Goal: Information Seeking & Learning: Learn about a topic

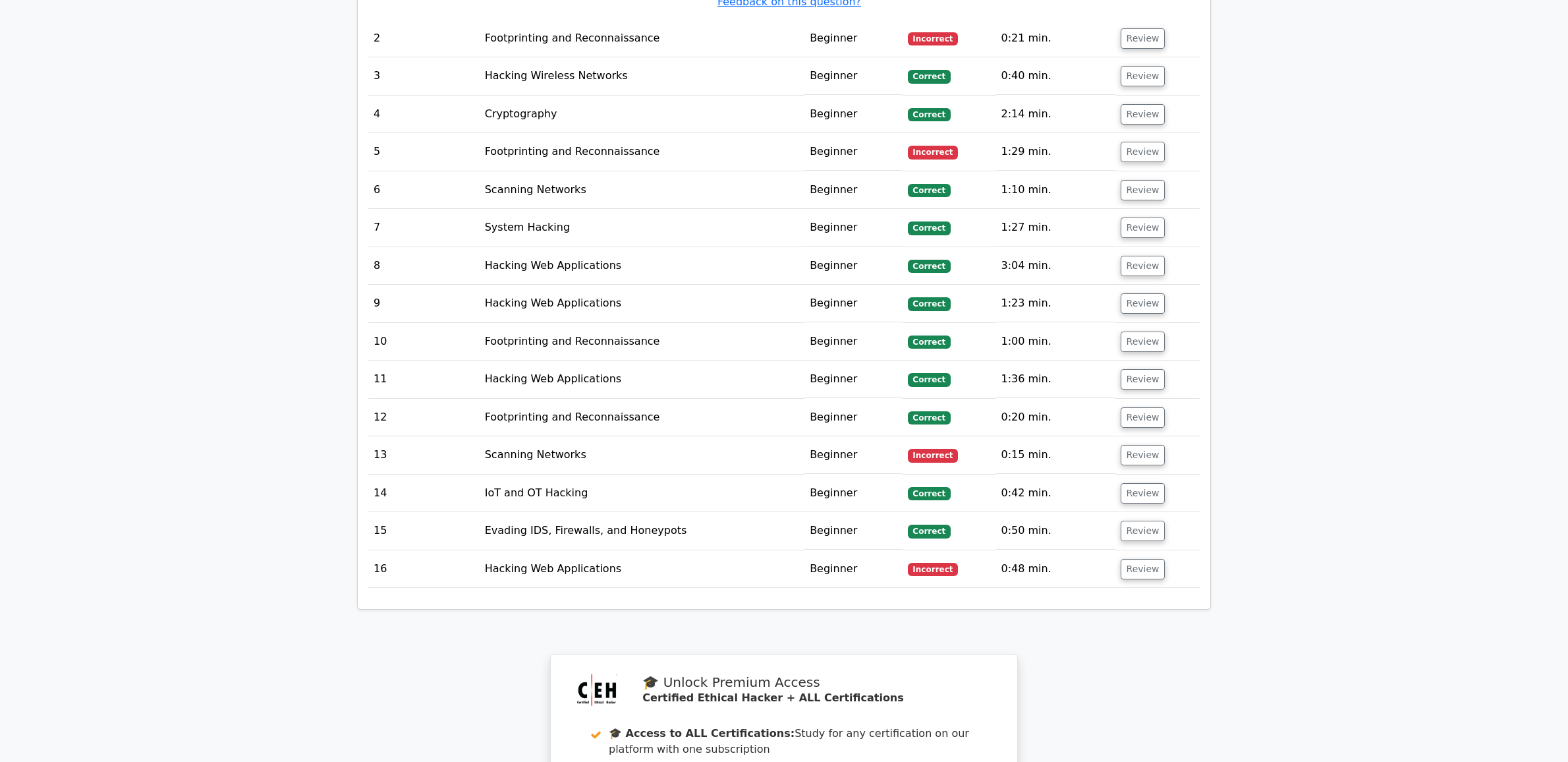
scroll to position [2543, 0]
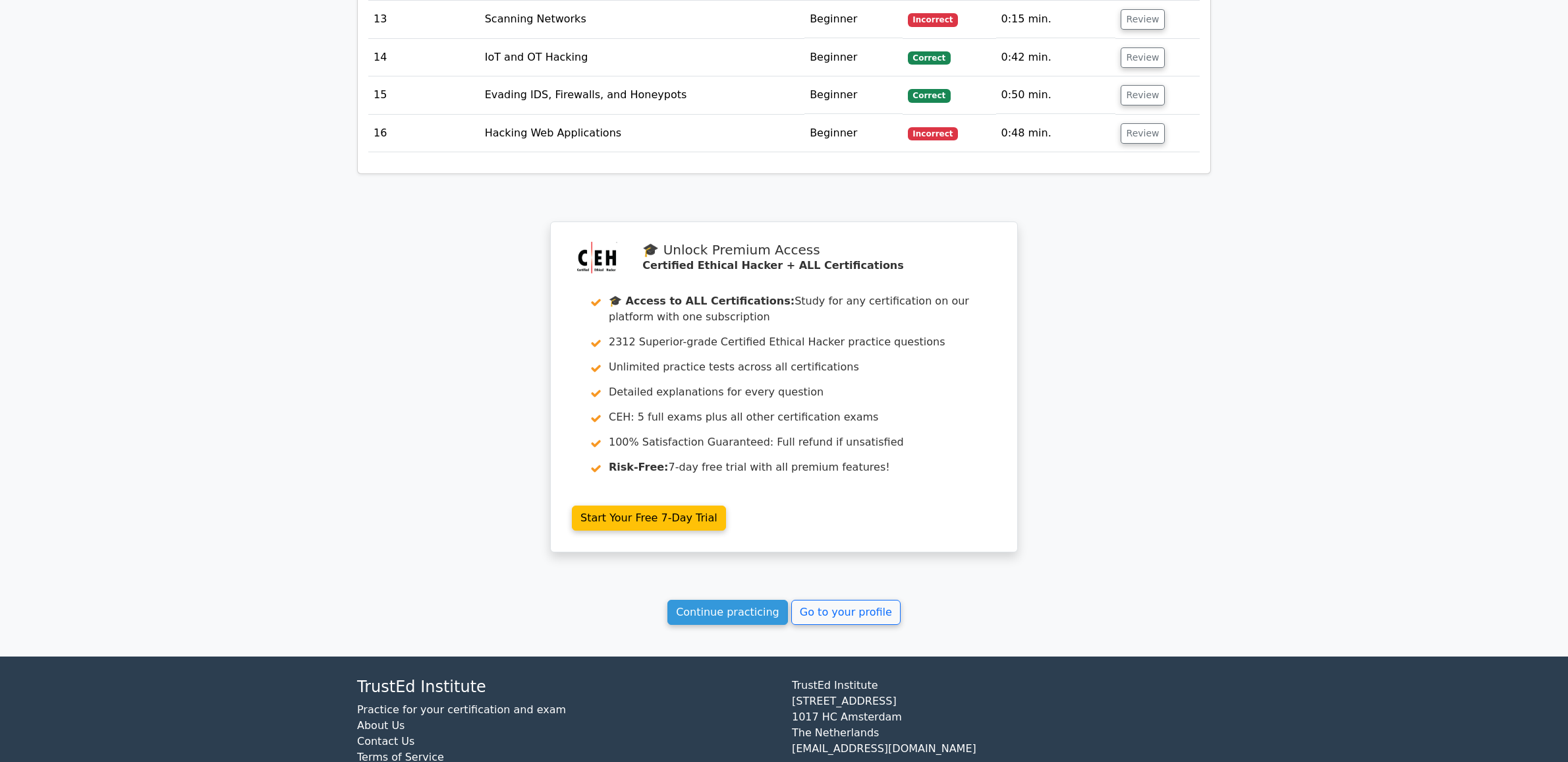
click at [740, 600] on link "Continue practicing" at bounding box center [728, 612] width 121 height 25
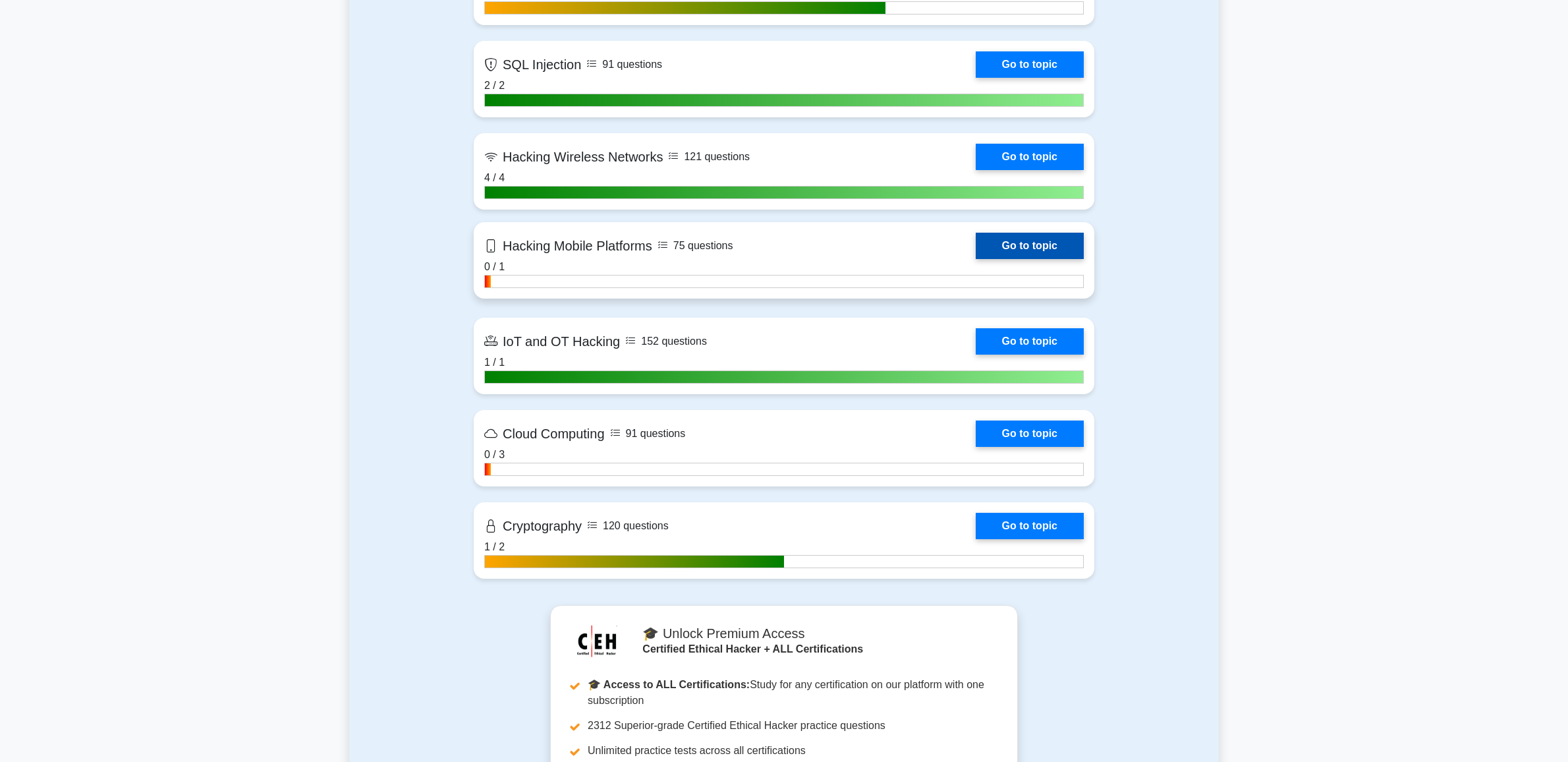
scroll to position [3022, 0]
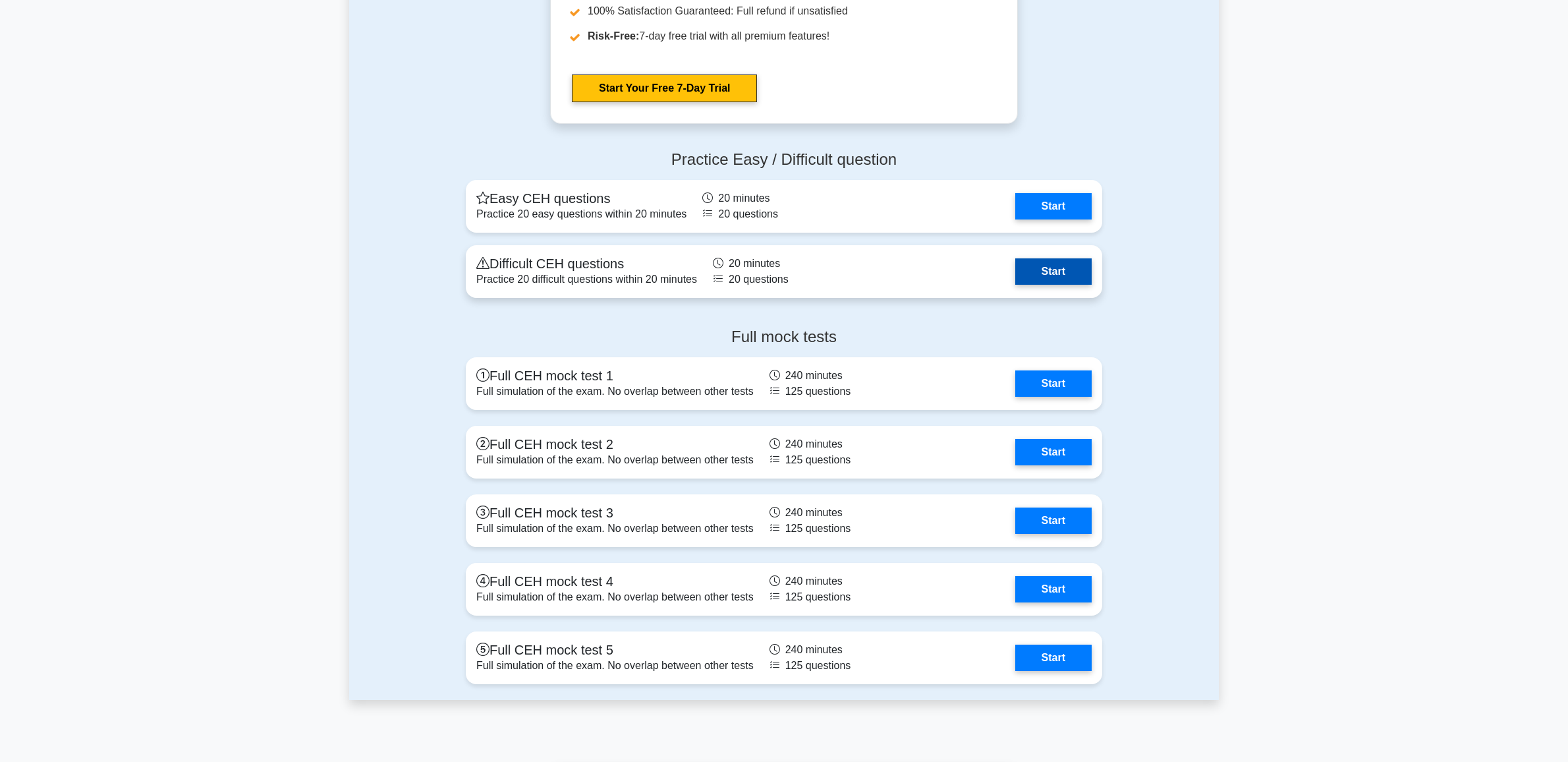
click at [1061, 268] on link "Start" at bounding box center [1053, 271] width 76 height 26
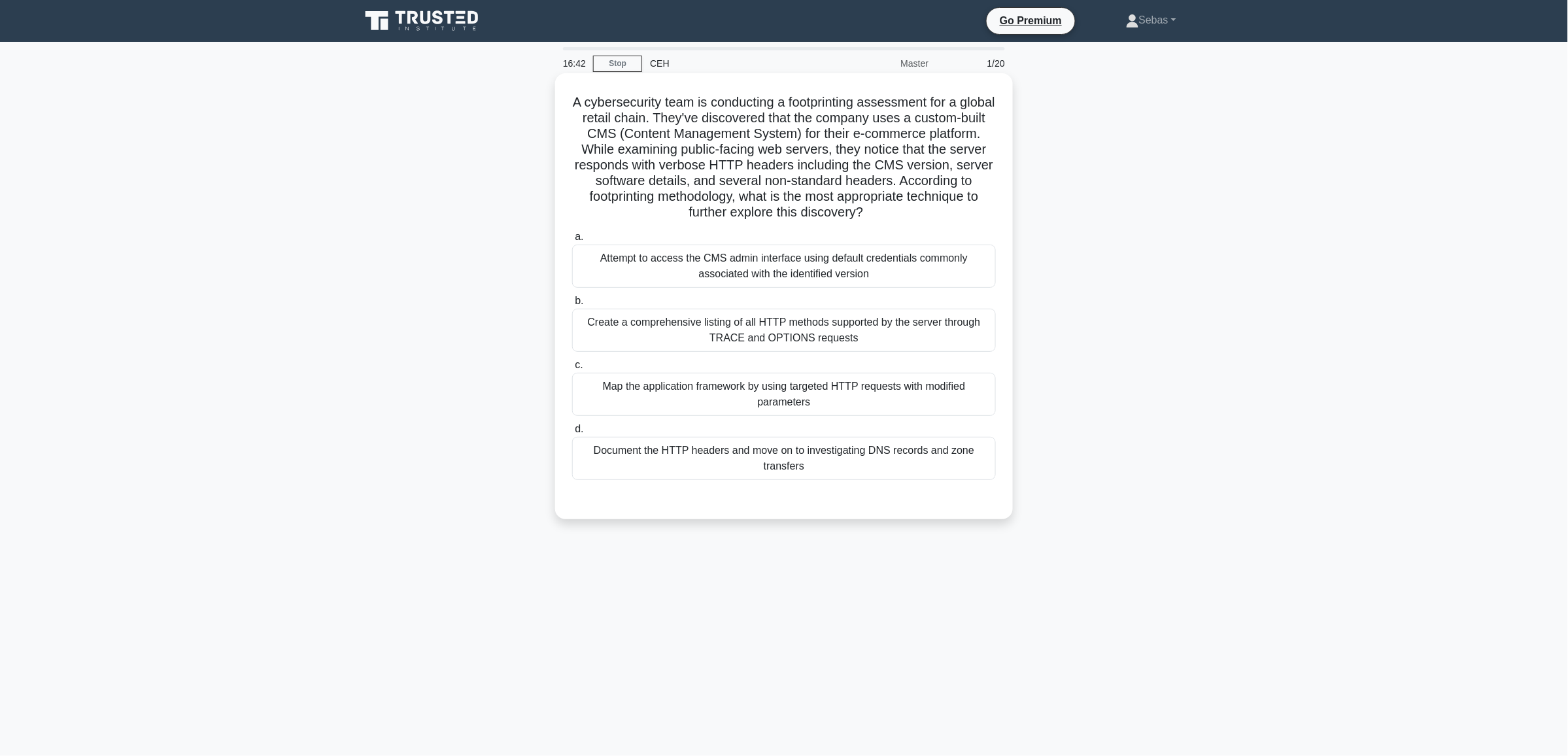
click at [897, 266] on div "Attempt to access the CMS admin interface using default credentials commonly as…" at bounding box center [784, 267] width 423 height 44
click at [572, 241] on input "a. Attempt to access the CMS admin interface using default credentials commonly…" at bounding box center [572, 237] width 0 height 9
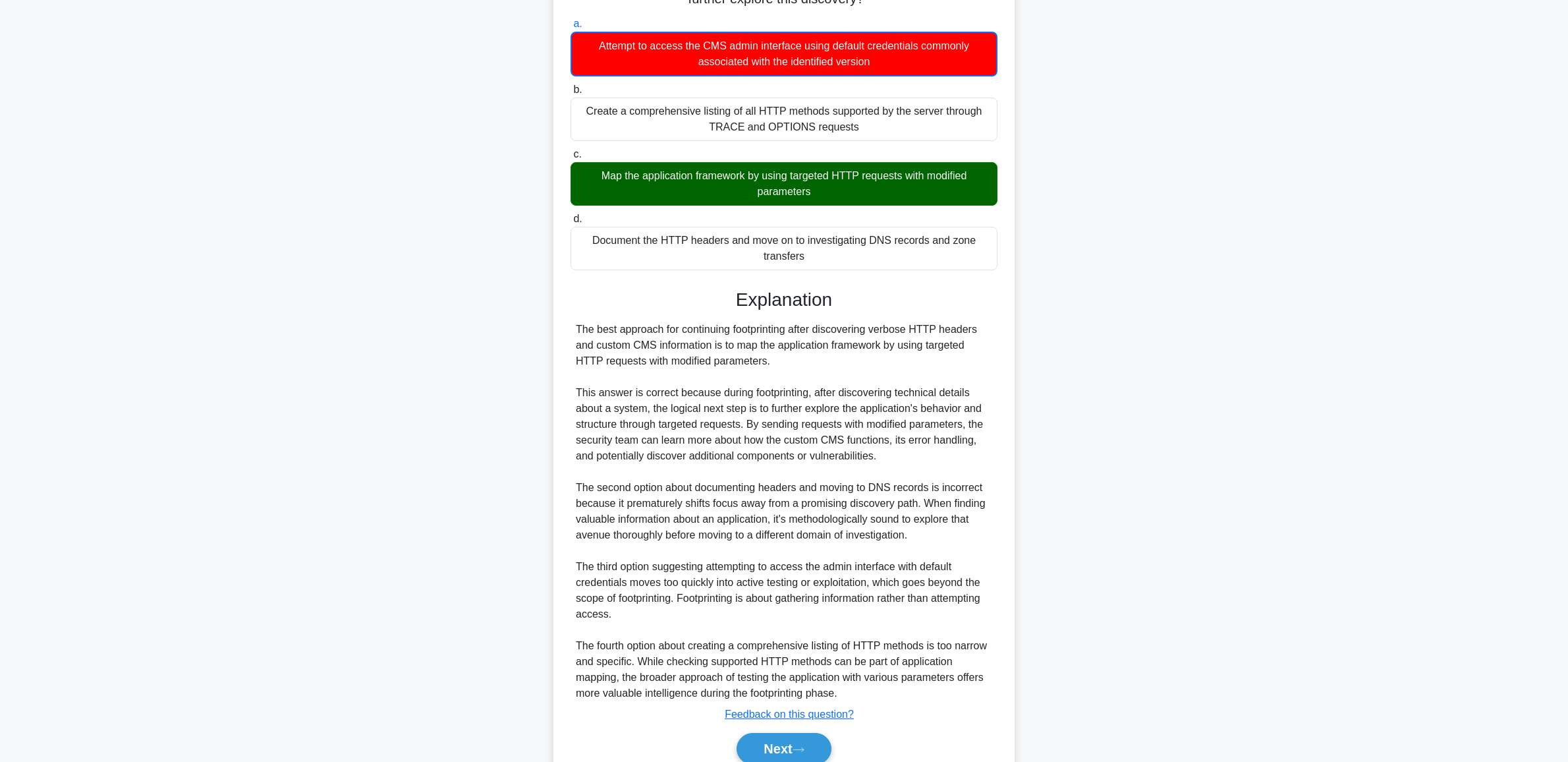
scroll to position [274, 0]
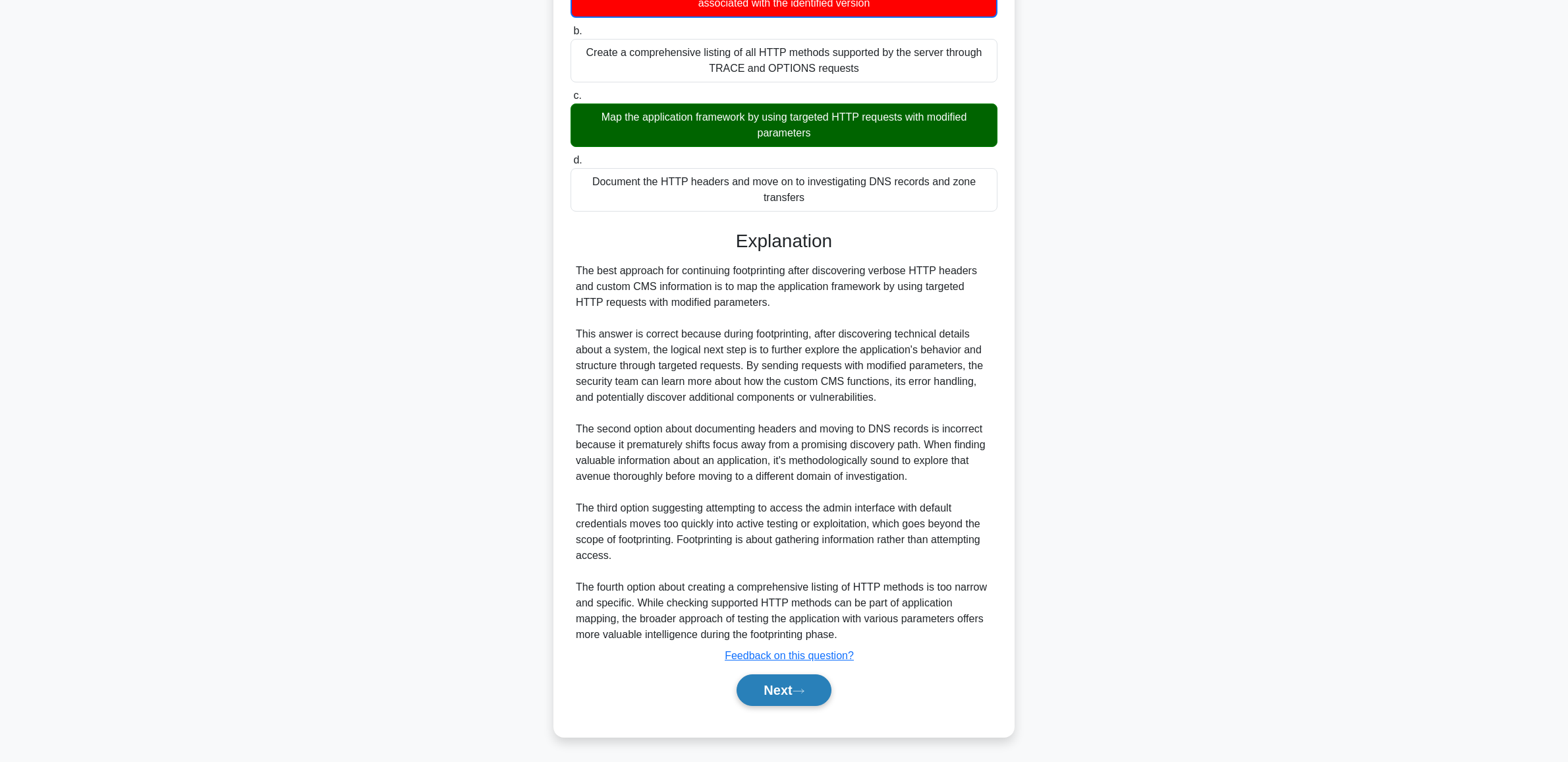
click at [788, 686] on button "Next" at bounding box center [784, 691] width 94 height 32
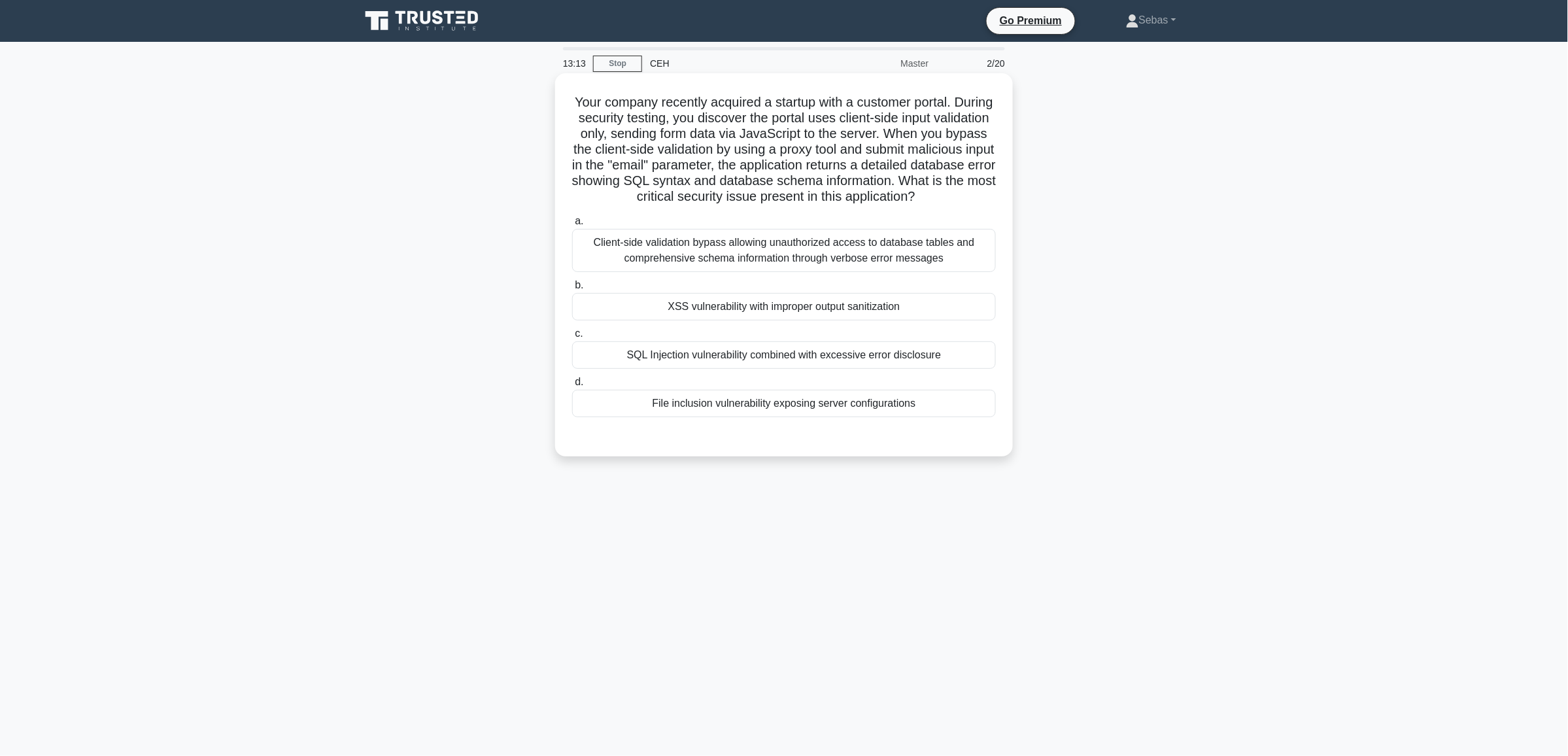
click at [900, 369] on div "SQL Injection vulnerability combined with excessive error disclosure" at bounding box center [784, 355] width 423 height 28
click at [572, 338] on input "c. SQL Injection vulnerability combined with excessive error disclosure" at bounding box center [572, 333] width 0 height 9
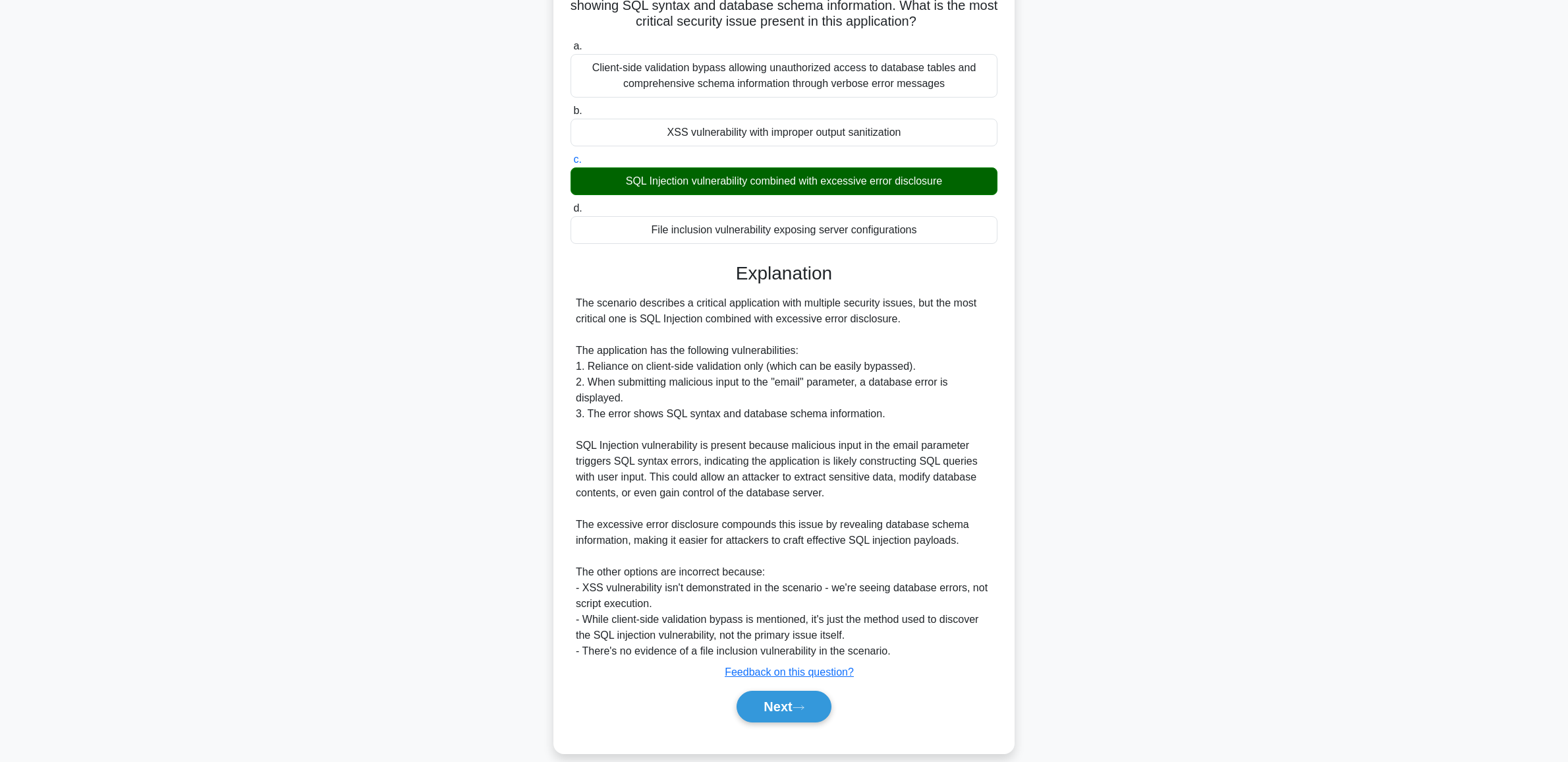
scroll to position [211, 0]
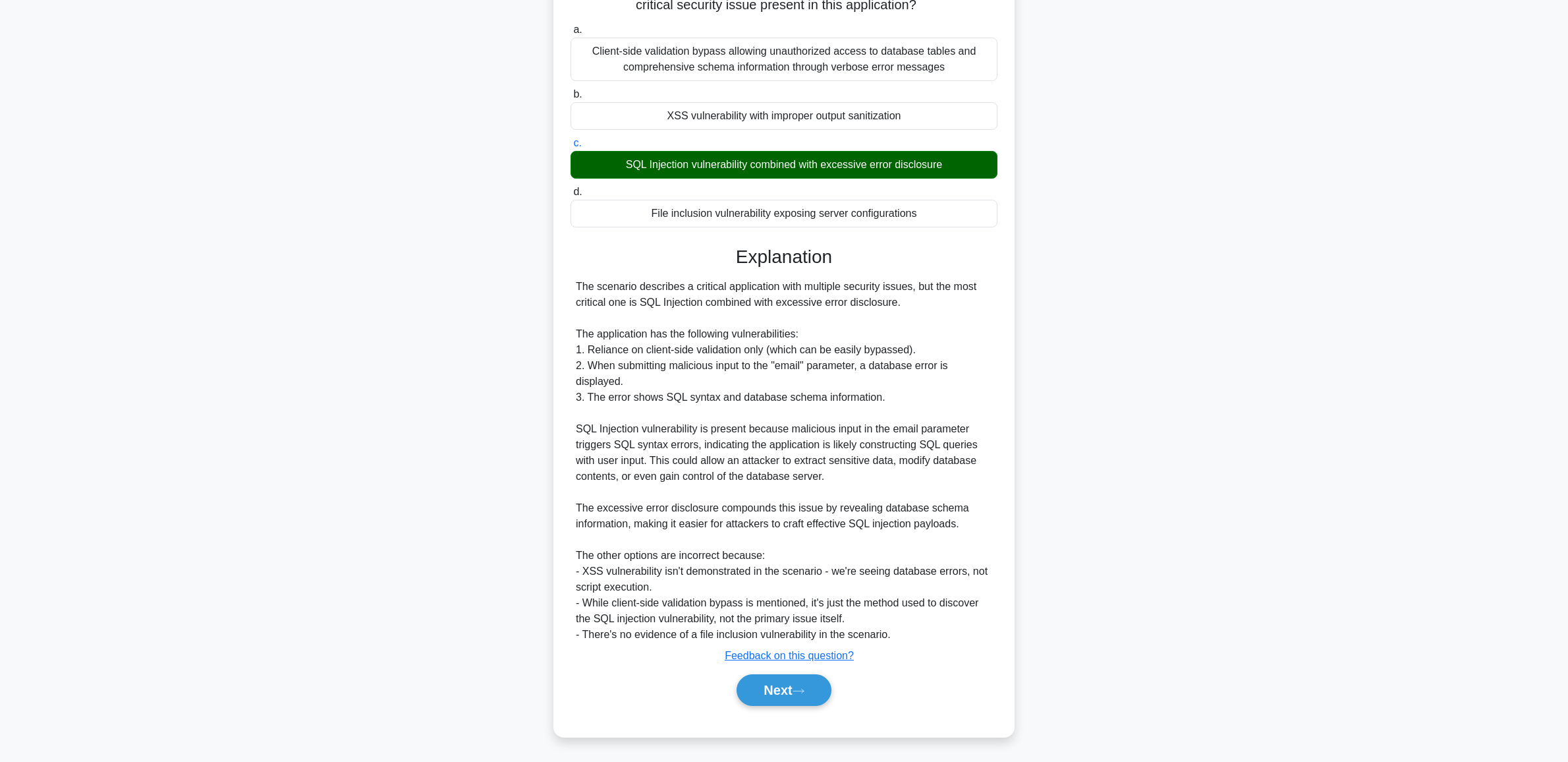
drag, startPoint x: 794, startPoint y: 688, endPoint x: 796, endPoint y: 673, distance: 15.1
click at [795, 687] on button "Next" at bounding box center [784, 691] width 94 height 32
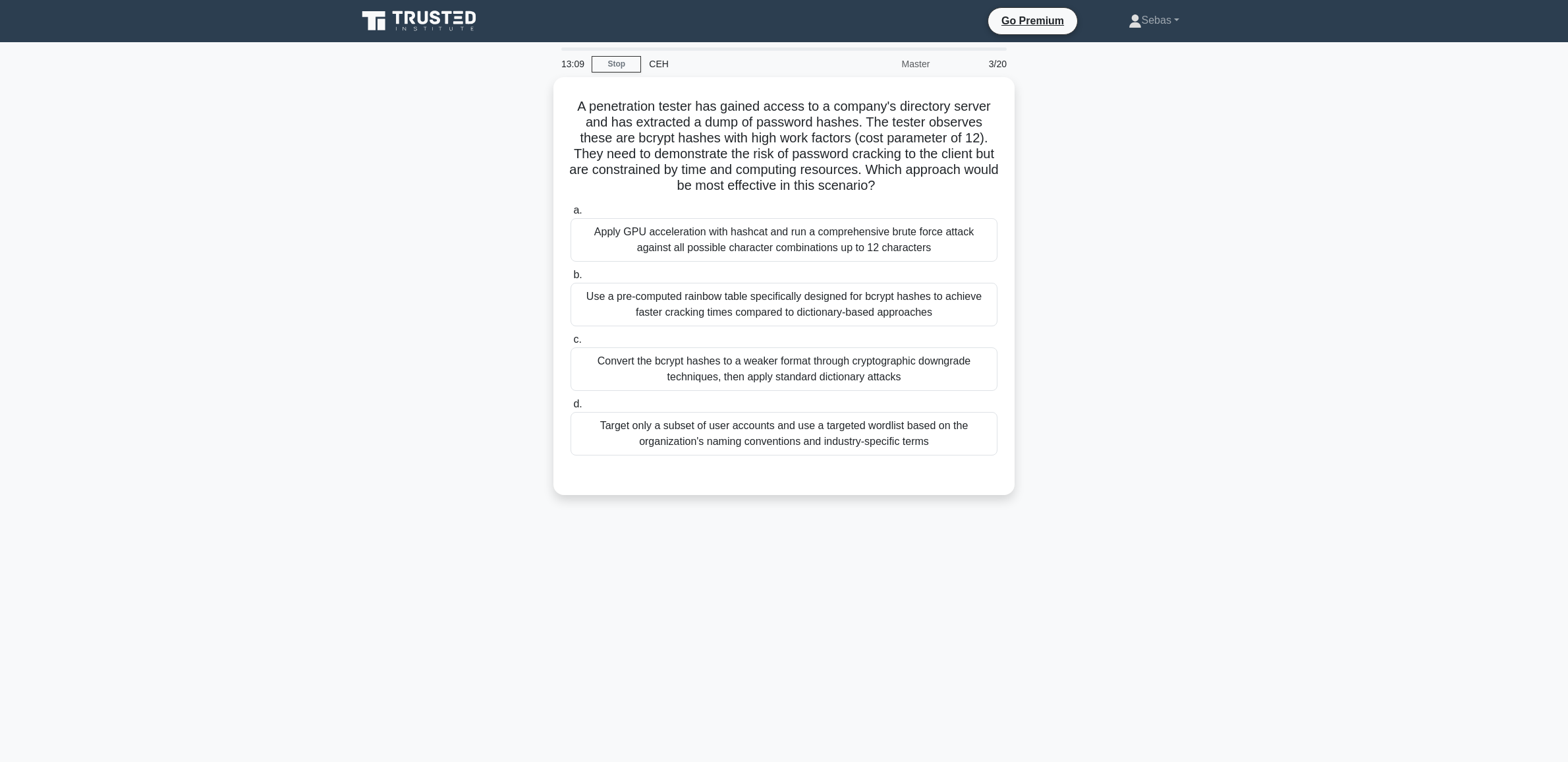
scroll to position [0, 0]
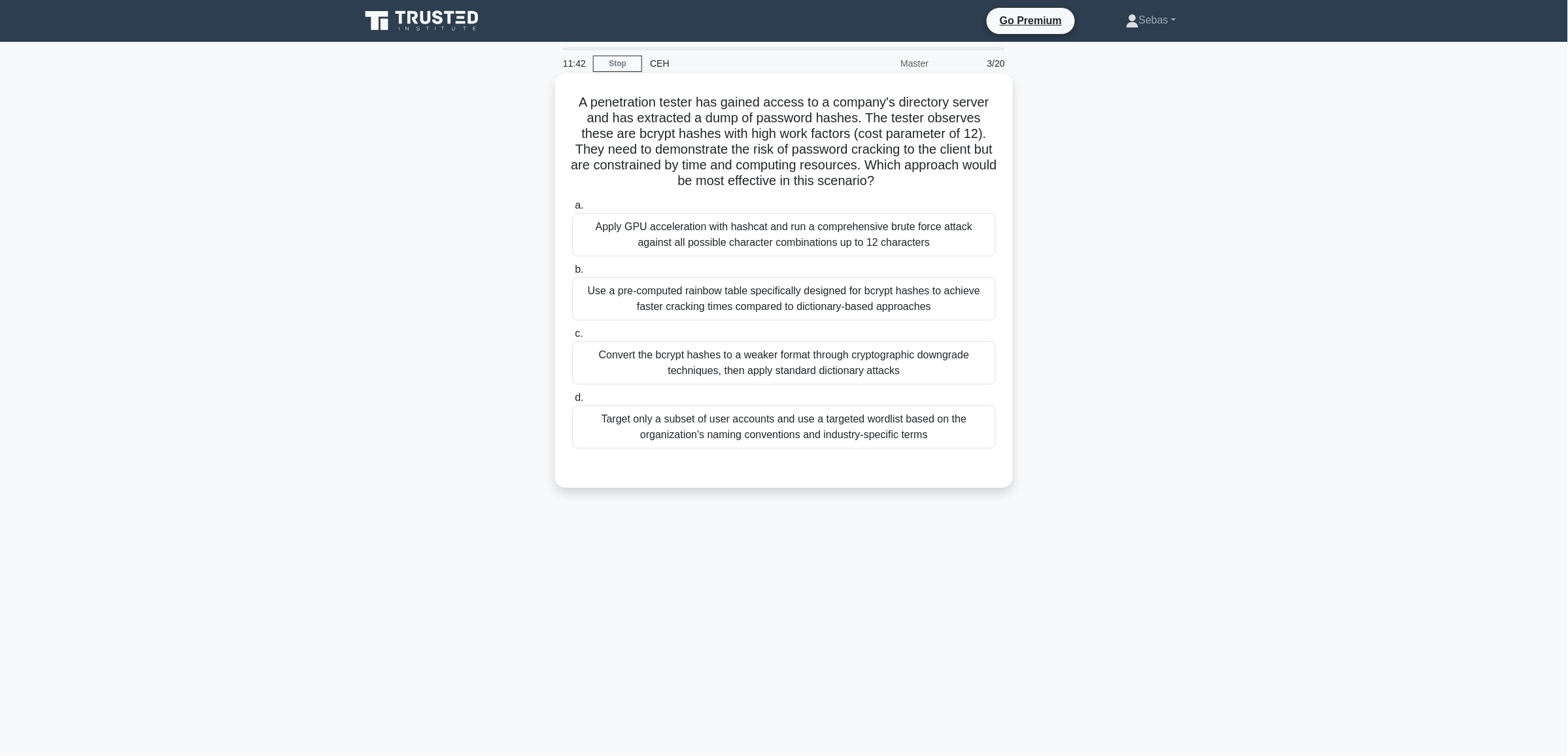
click at [767, 370] on div "Convert the bcrypt hashes to a weaker format through cryptographic downgrade te…" at bounding box center [784, 363] width 423 height 44
click at [572, 338] on input "c. Convert the bcrypt hashes to a weaker format through cryptographic downgrade…" at bounding box center [572, 333] width 0 height 9
click at [746, 253] on div "Apply GPU acceleration with hashcat and run a comprehensive brute force attack …" at bounding box center [784, 235] width 423 height 44
click at [572, 210] on input "a. Apply GPU acceleration with hashcat and run a comprehensive brute force atta…" at bounding box center [572, 205] width 0 height 9
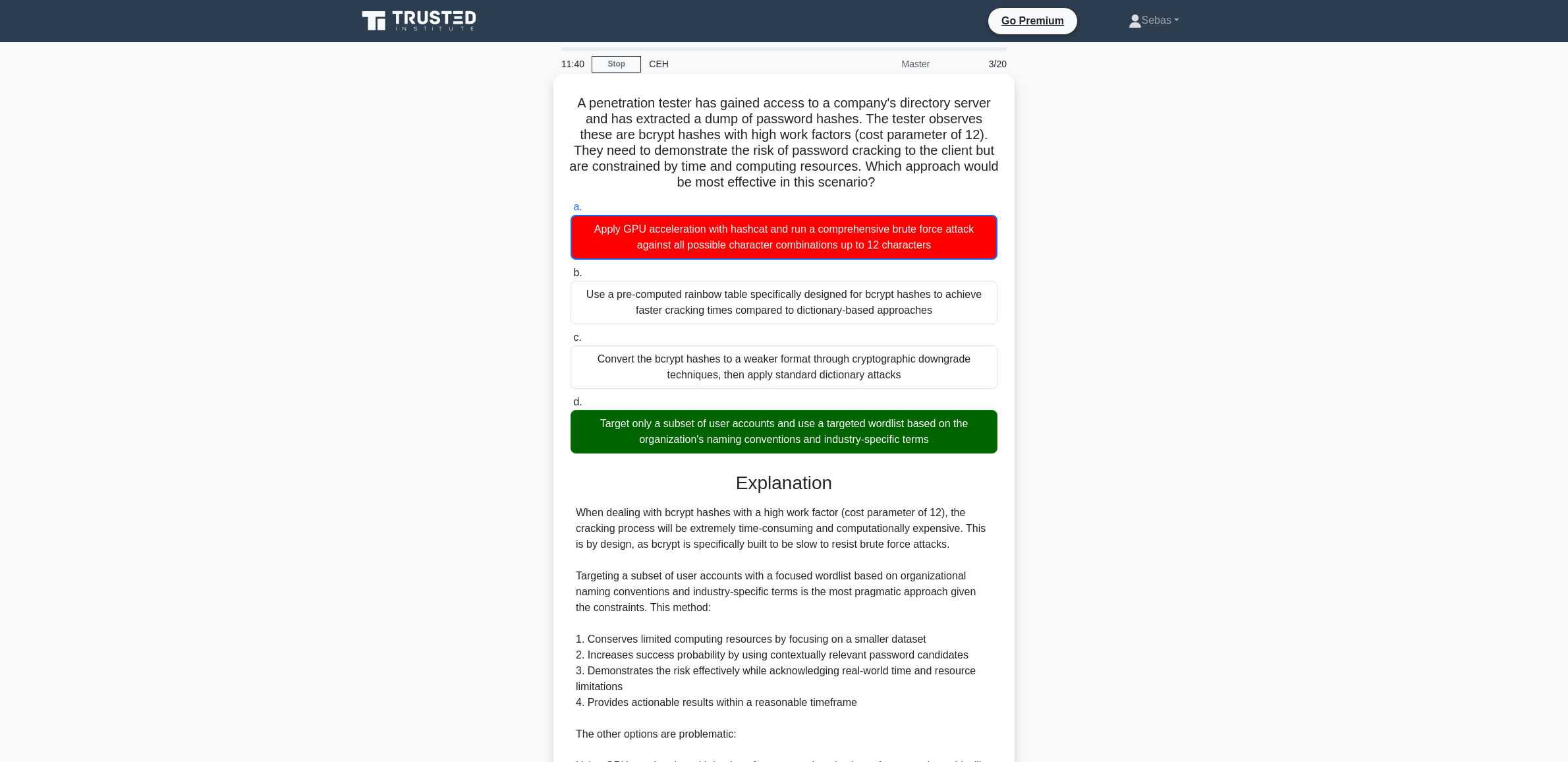
click at [731, 435] on div "Target only a subset of user accounts and use a targeted wordlist based on the …" at bounding box center [784, 432] width 427 height 44
click at [571, 407] on input "d. Target only a subset of user accounts and use a targeted wordlist based on t…" at bounding box center [571, 402] width 0 height 9
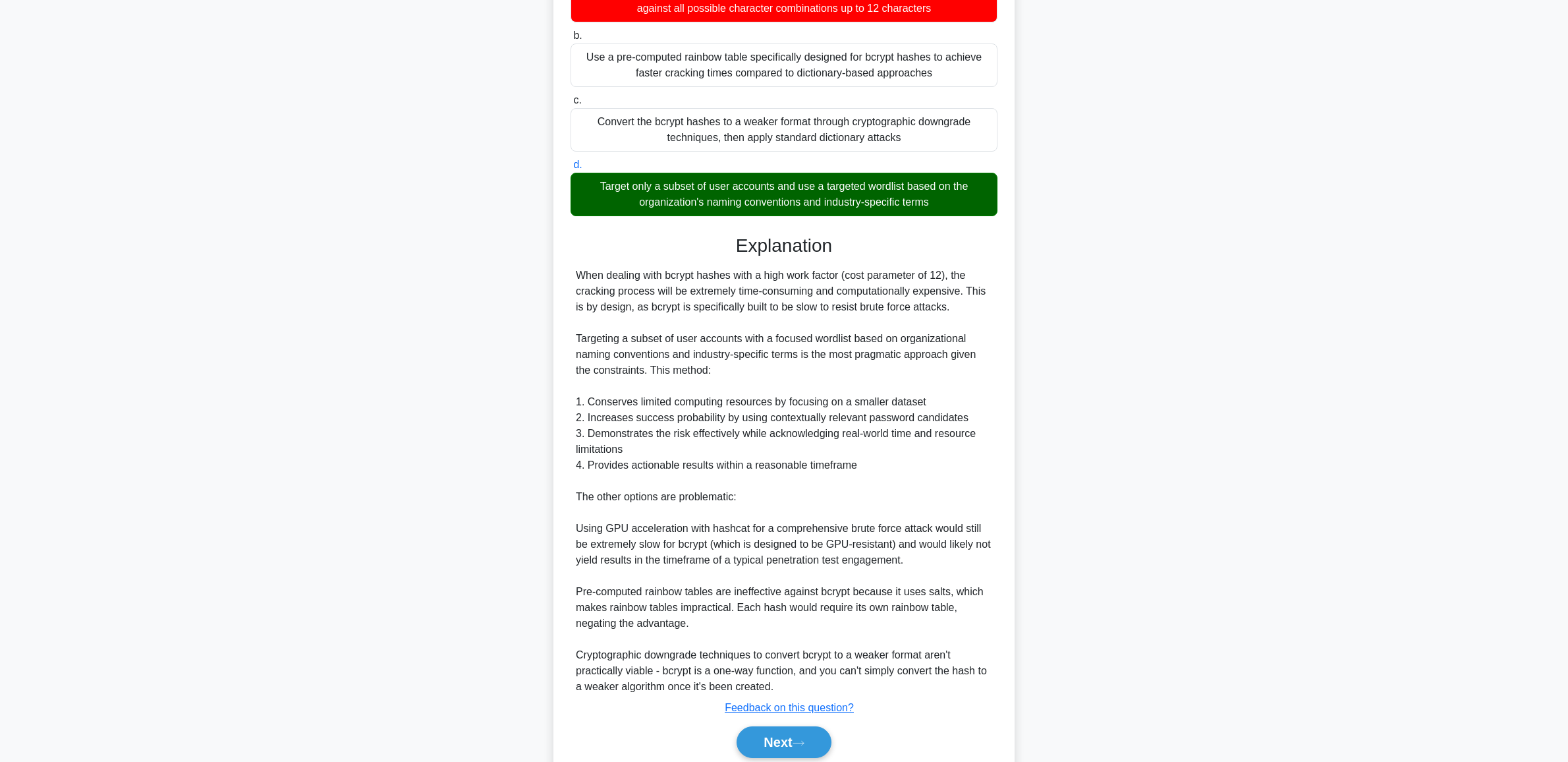
scroll to position [274, 0]
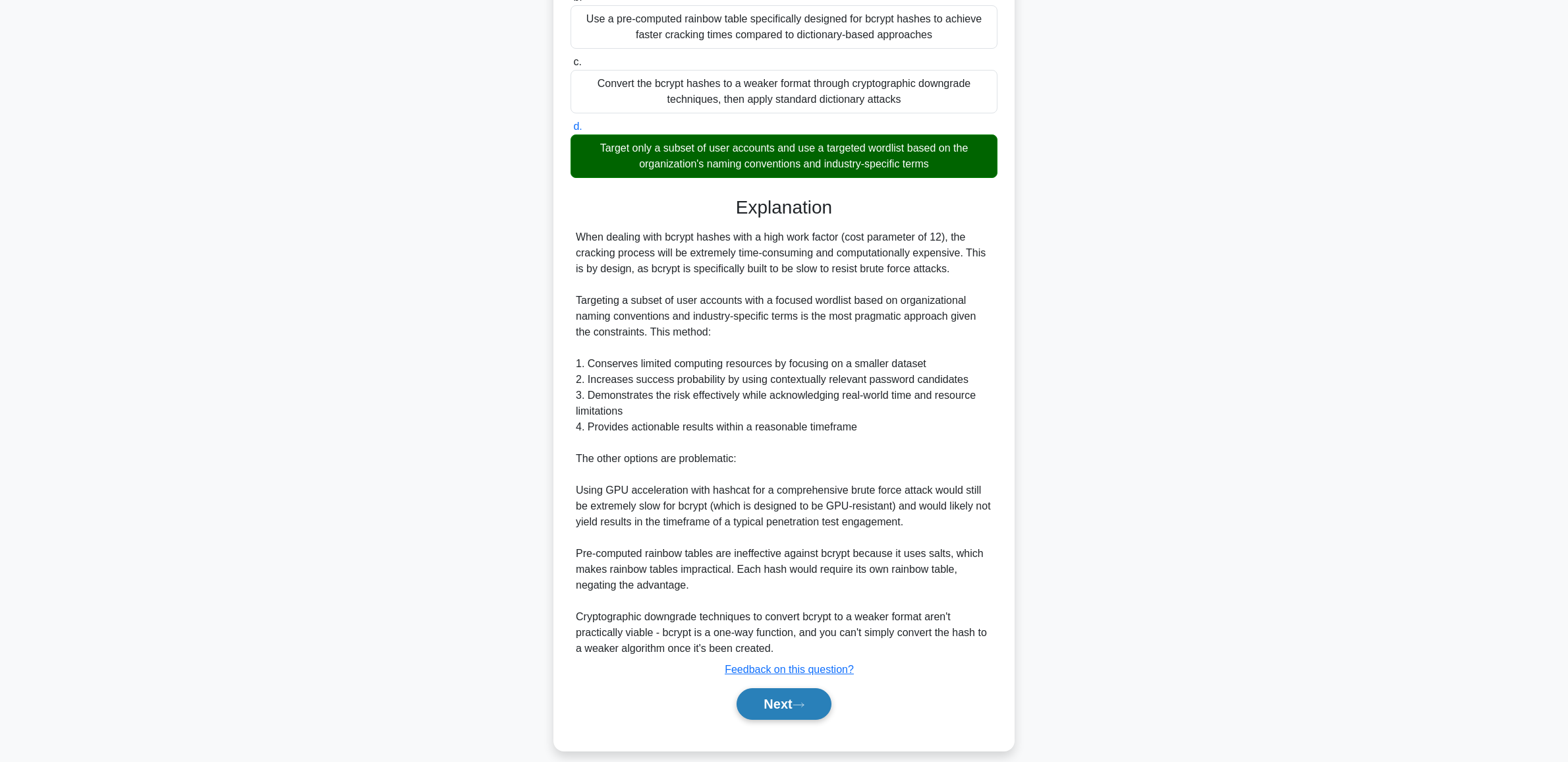
click at [794, 698] on button "Next" at bounding box center [784, 704] width 94 height 32
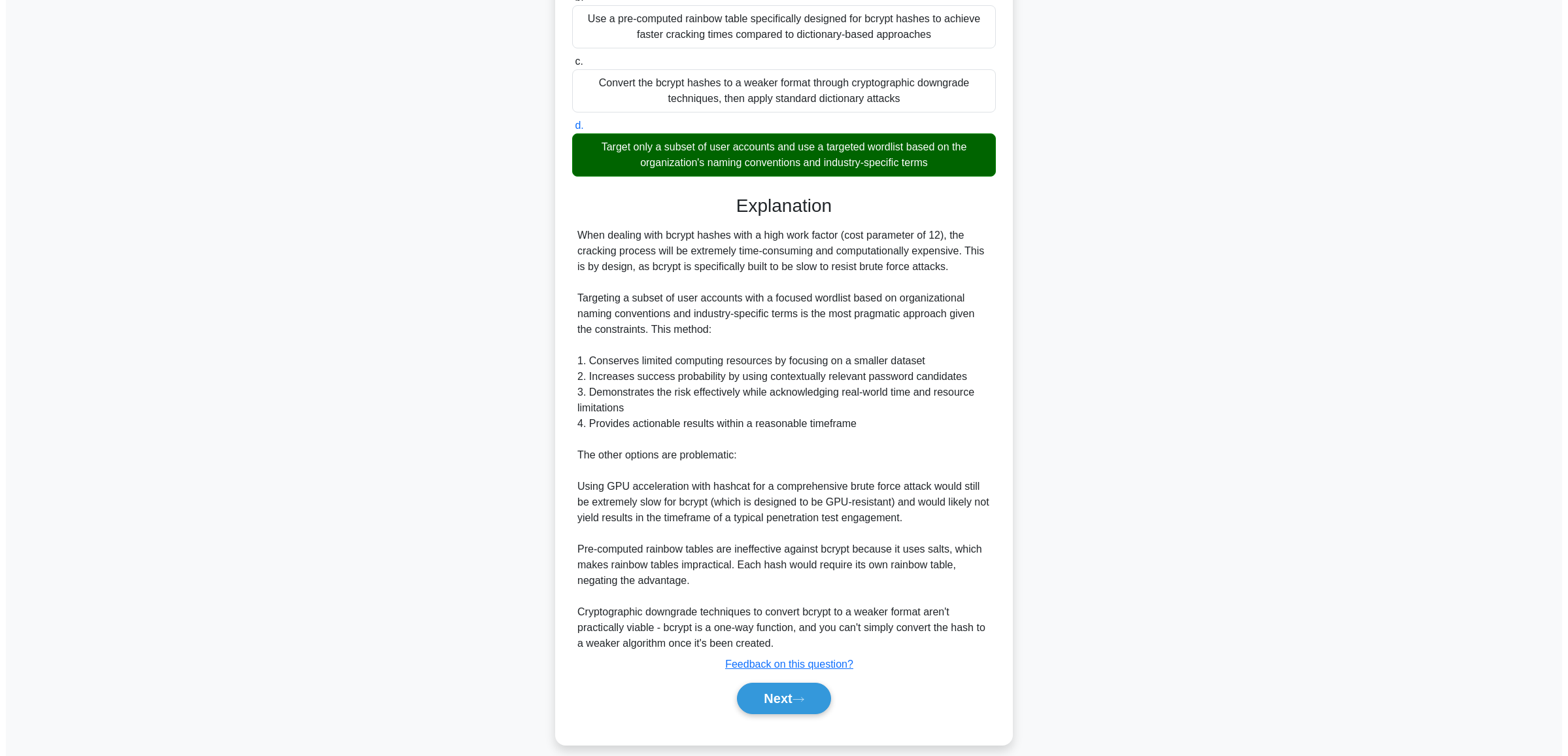
scroll to position [0, 0]
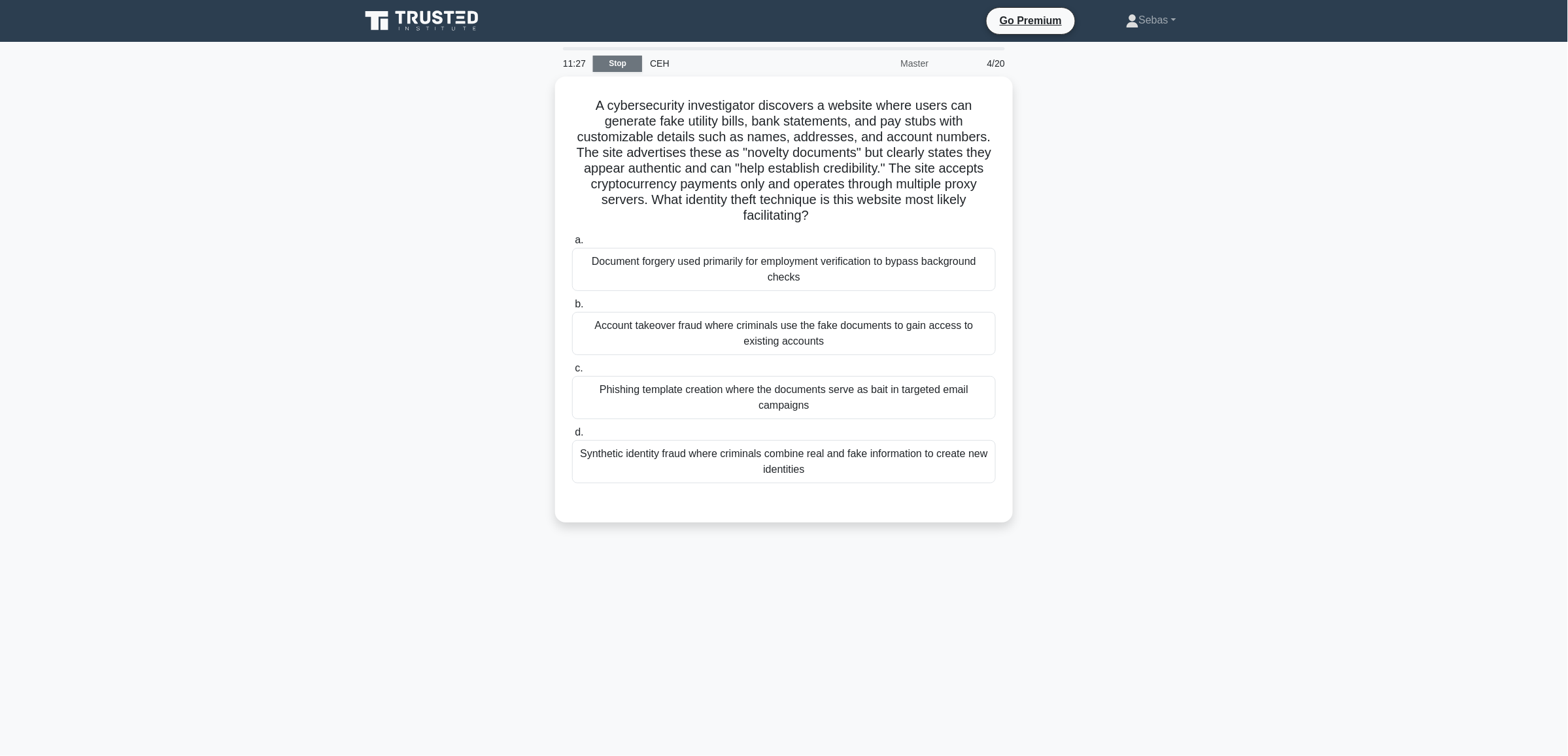
click at [622, 57] on link "Stop" at bounding box center [617, 63] width 49 height 16
